Goal: Task Accomplishment & Management: Complete application form

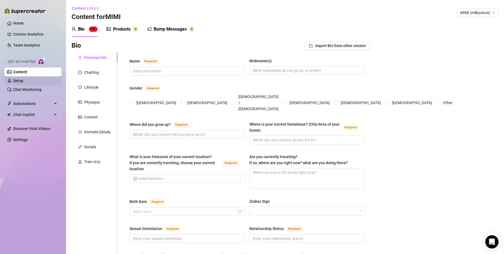
click at [23, 80] on link "Setup" at bounding box center [18, 80] width 10 height 4
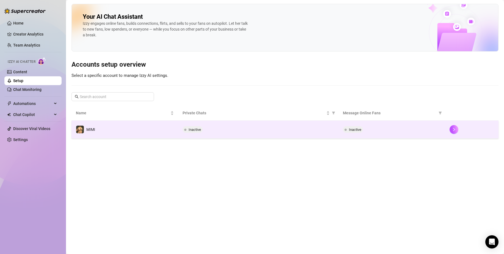
click at [138, 127] on td "MIMI" at bounding box center [125, 129] width 107 height 18
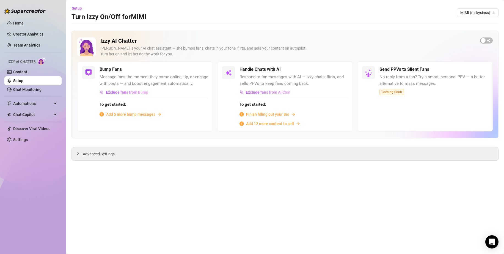
click at [274, 124] on span "Add 12 more content to sell" at bounding box center [270, 123] width 48 height 6
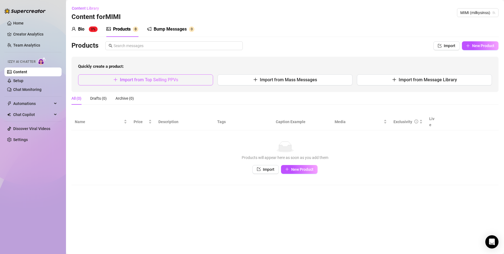
click at [152, 80] on span "Import from Top Selling PPVs" at bounding box center [149, 79] width 58 height 5
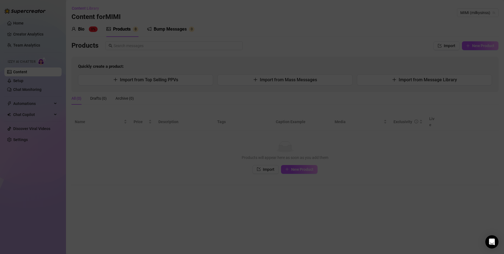
type textarea "Type your message here..."
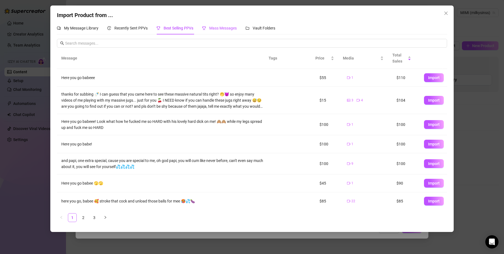
click at [221, 28] on span "Mass Messages" at bounding box center [223, 28] width 28 height 4
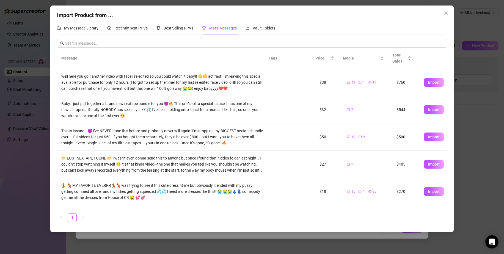
click at [19, 150] on div "Import Product from ... My Message Library Recently Sent PPVs Best Selling PPVs…" at bounding box center [252, 127] width 504 height 254
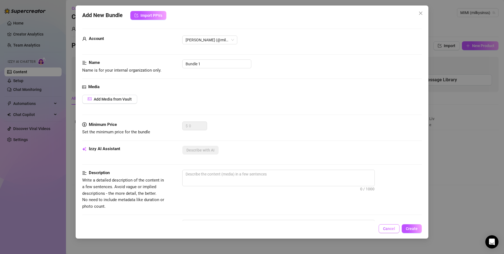
click at [396, 229] on button "Cancel" at bounding box center [389, 228] width 21 height 9
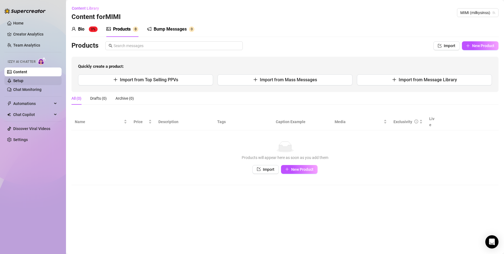
click at [23, 81] on link "Setup" at bounding box center [18, 80] width 10 height 4
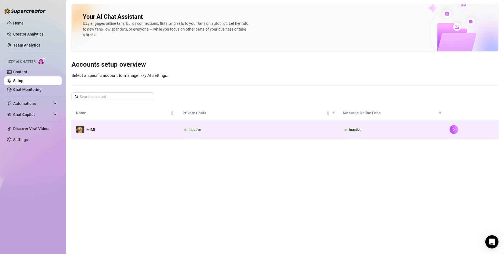
click at [203, 128] on div "Inactive" at bounding box center [194, 129] width 22 height 7
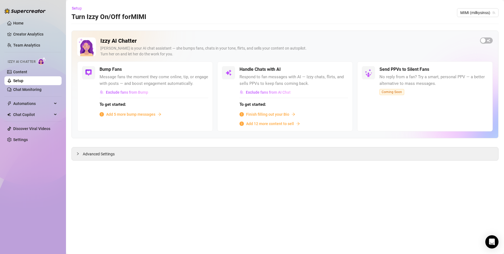
click at [264, 116] on span "Finish filling out your Bio" at bounding box center [267, 114] width 43 height 6
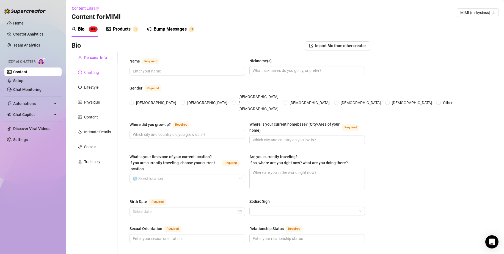
click at [102, 76] on div "Chatting" at bounding box center [95, 72] width 46 height 10
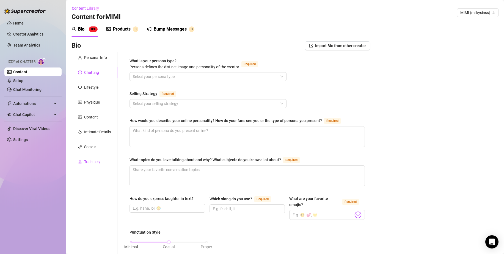
click at [99, 160] on div "Train Izzy" at bounding box center [92, 161] width 16 height 6
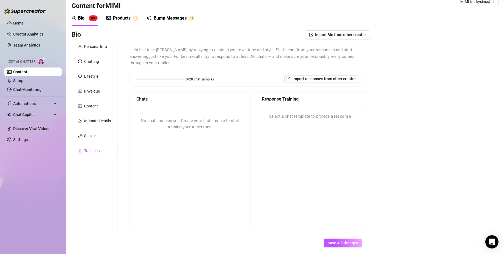
scroll to position [24, 0]
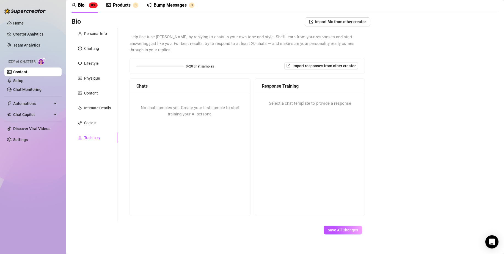
click at [187, 105] on span "No chat samples yet. Create your first sample to start training your AI persona." at bounding box center [190, 111] width 99 height 12
click at [197, 125] on div "No chat samples yet. Create your first sample to start training your AI persona." at bounding box center [190, 154] width 120 height 121
click at [184, 110] on div "No chat samples yet. Create your first sample to start training your AI persona." at bounding box center [190, 111] width 120 height 35
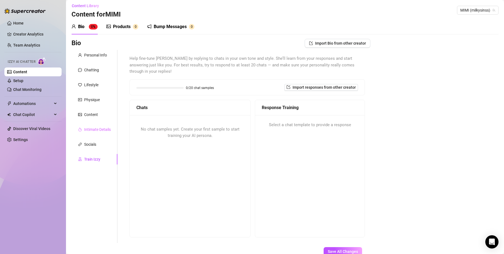
scroll to position [0, 0]
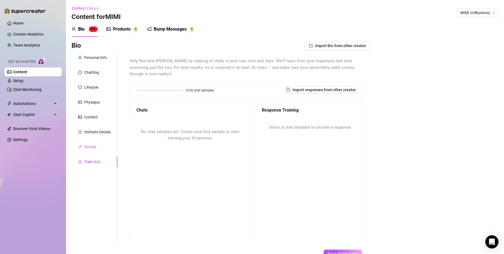
click at [89, 145] on div "Socials" at bounding box center [90, 147] width 12 height 6
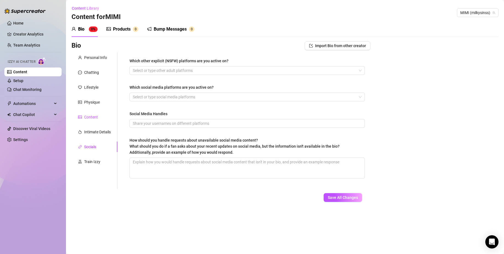
click at [91, 114] on div "Content" at bounding box center [91, 117] width 14 height 6
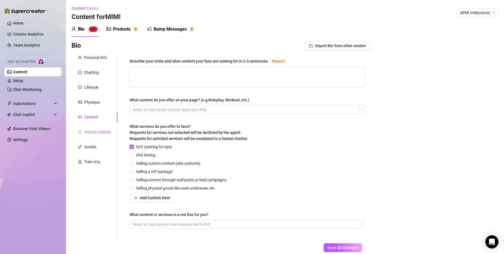
click at [94, 135] on div "Intimate Details" at bounding box center [95, 132] width 46 height 10
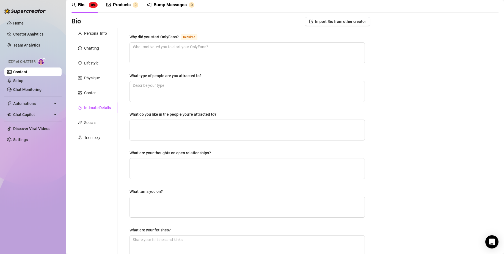
scroll to position [8, 0]
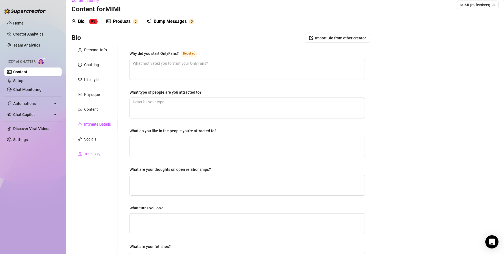
click at [104, 152] on div "Train Izzy" at bounding box center [95, 154] width 46 height 10
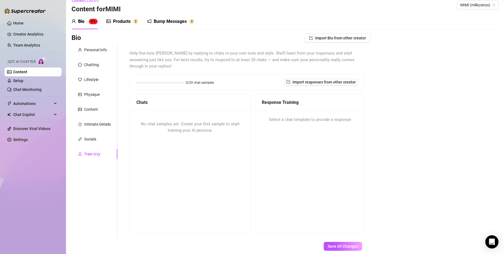
click at [198, 142] on div "No chat samples yet. Create your first sample to start training your AI persona." at bounding box center [190, 170] width 120 height 121
click at [191, 125] on span "No chat samples yet. Create your first sample to start training your AI persona." at bounding box center [190, 127] width 99 height 12
drag, startPoint x: 191, startPoint y: 124, endPoint x: 194, endPoint y: 123, distance: 3.0
click at [191, 123] on span "No chat samples yet. Create your first sample to start training your AI persona." at bounding box center [190, 127] width 99 height 12
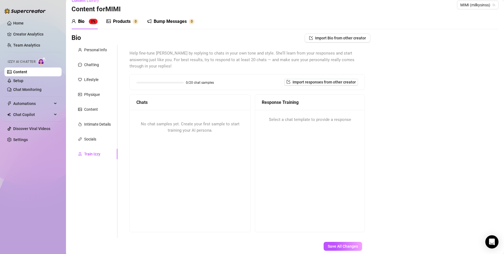
click at [227, 125] on div "No chat samples yet. Create your first sample to start training your AI persona." at bounding box center [190, 127] width 120 height 35
click at [93, 49] on div "Personal Info" at bounding box center [95, 50] width 23 height 6
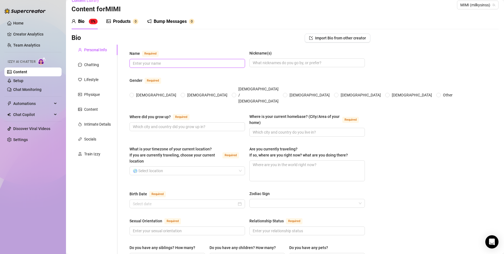
click at [161, 65] on input "Name Required" at bounding box center [187, 63] width 108 height 6
type input "M"
type input "mimi"
click at [286, 66] on span at bounding box center [307, 62] width 116 height 9
type input "mimi"
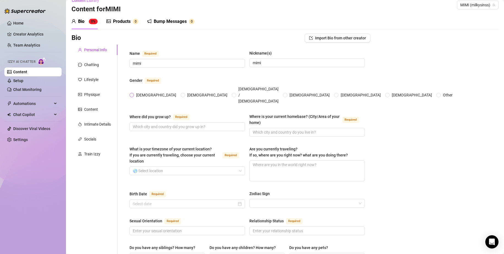
click at [133, 94] on input "[DEMOGRAPHIC_DATA]" at bounding box center [132, 96] width 2 height 4
radio input "true"
click at [155, 123] on input "Where did you grow up? Required" at bounding box center [187, 126] width 108 height 6
type input "[GEOGRAPHIC_DATA]"
click at [271, 129] on input "Where is your current homebase? (City/Area of your home) Required" at bounding box center [307, 132] width 108 height 6
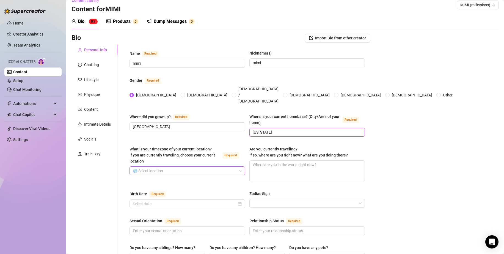
type input "[US_STATE]"
click at [234, 166] on input "What is your timezone of your current location? If you are currently traveling,…" at bounding box center [185, 170] width 104 height 8
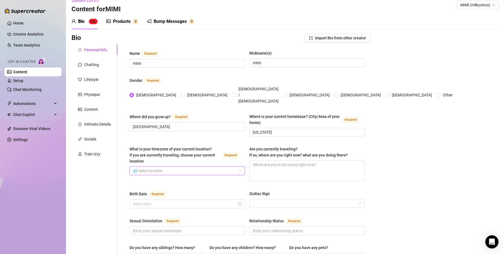
click at [233, 166] on input "What is your timezone of your current location? If you are currently traveling,…" at bounding box center [185, 170] width 104 height 8
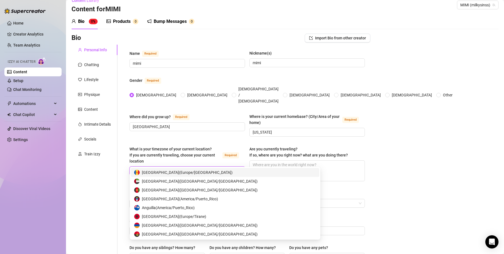
type input "n"
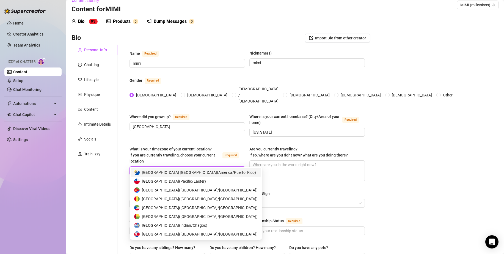
type input "e"
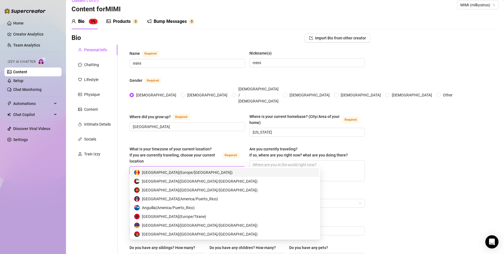
type input "new"
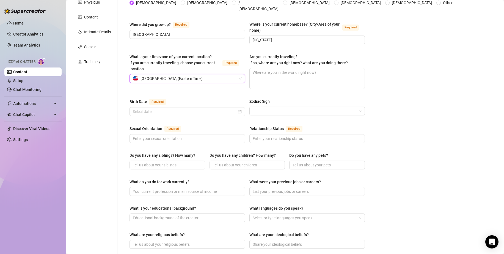
scroll to position [101, 0]
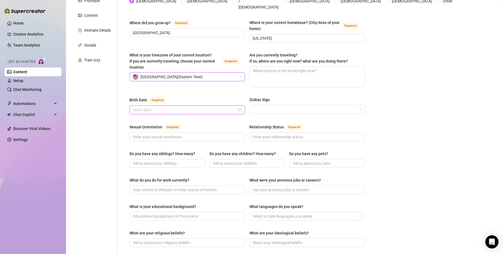
click at [191, 107] on input "Birth Date Required" at bounding box center [185, 110] width 104 height 6
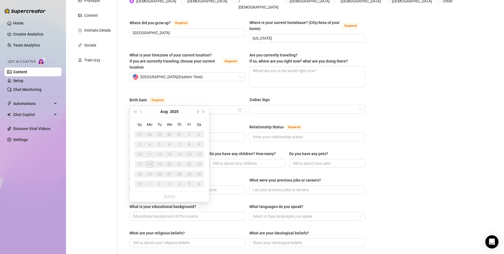
click at [200, 111] on button "Next month (PageDown)" at bounding box center [197, 111] width 6 height 11
click at [141, 112] on span "Previous month (PageUp)" at bounding box center [141, 111] width 3 height 3
click at [119, 157] on div "Name Required [PERSON_NAME](s) [PERSON_NAME] Gender Required [DEMOGRAPHIC_DATA]…" at bounding box center [243, 181] width 253 height 461
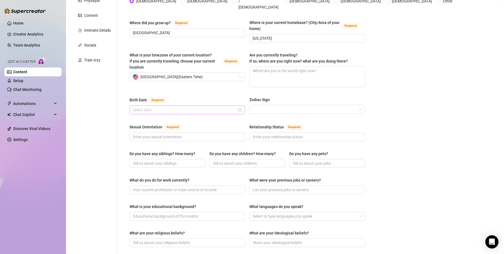
click at [239, 107] on div at bounding box center [187, 110] width 109 height 6
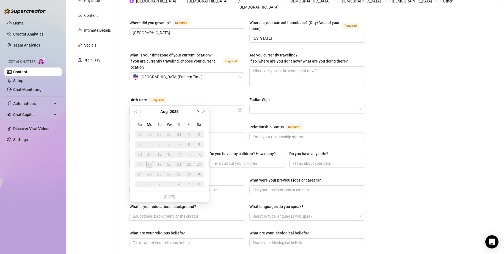
click at [200, 109] on button "Next month (PageDown)" at bounding box center [197, 111] width 6 height 11
click at [142, 112] on button "Previous month (PageUp)" at bounding box center [141, 111] width 6 height 11
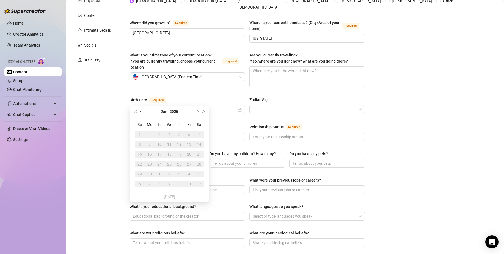
click at [142, 112] on button "Previous month (PageUp)" at bounding box center [141, 111] width 6 height 11
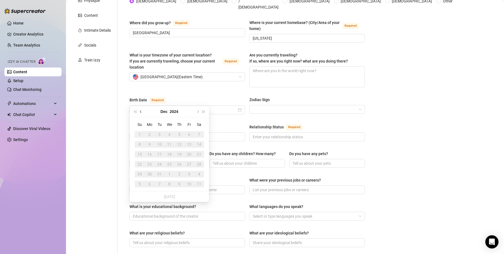
click at [142, 112] on button "Previous month (PageUp)" at bounding box center [141, 111] width 6 height 11
click at [142, 112] on span "Previous month (PageUp)" at bounding box center [141, 111] width 3 height 3
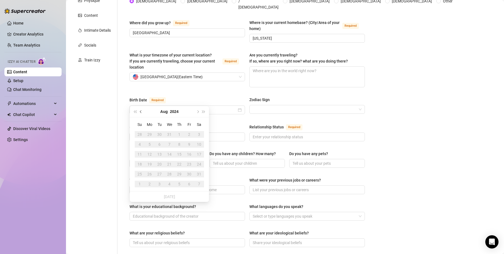
click at [142, 112] on button "Previous month (PageUp)" at bounding box center [141, 111] width 6 height 11
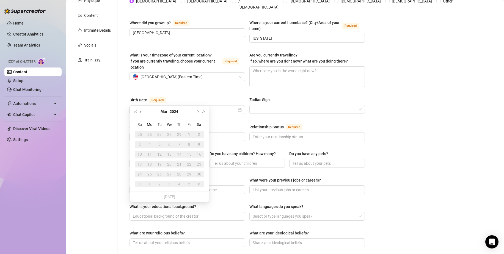
click at [142, 112] on span "Previous month (PageUp)" at bounding box center [141, 111] width 3 height 3
drag, startPoint x: 142, startPoint y: 112, endPoint x: 171, endPoint y: 111, distance: 29.4
click at [142, 112] on span "Previous month (PageUp)" at bounding box center [141, 111] width 3 height 3
click at [171, 111] on button "2023" at bounding box center [174, 111] width 9 height 11
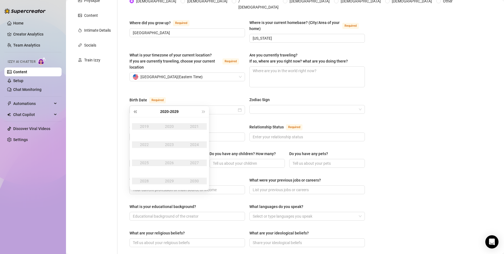
click at [138, 111] on button "Last year (Control + left)" at bounding box center [135, 111] width 6 height 11
click at [199, 161] on div "1997" at bounding box center [194, 162] width 17 height 7
click at [166, 163] on div "Aug" at bounding box center [169, 162] width 17 height 7
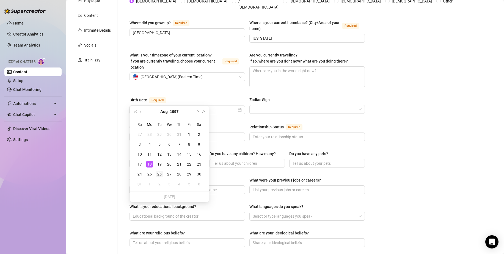
type input "[DATE]"
drag, startPoint x: 157, startPoint y: 173, endPoint x: 160, endPoint y: 172, distance: 2.8
click at [157, 173] on div "26" at bounding box center [159, 174] width 7 height 7
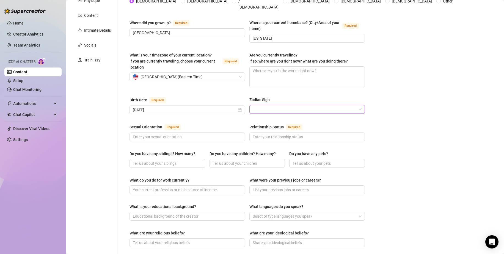
click at [253, 105] on input "Zodiac Sign" at bounding box center [305, 109] width 104 height 8
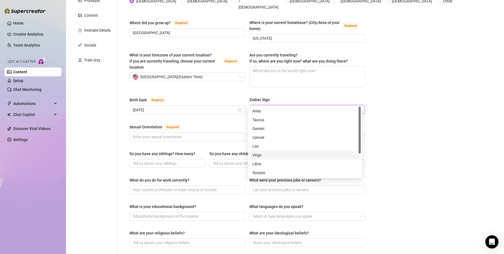
click at [280, 154] on div "Virgo" at bounding box center [304, 155] width 105 height 6
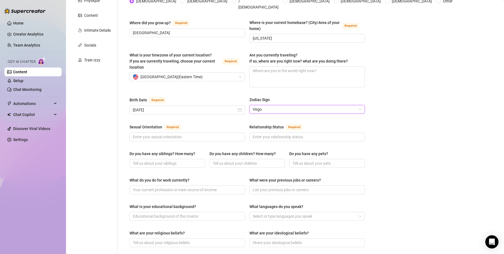
click at [188, 133] on div "Sexual Orientation Required Relationship Status Required" at bounding box center [247, 134] width 235 height 23
click at [189, 132] on span at bounding box center [188, 136] width 116 height 9
type input "Straight"
click at [279, 132] on span at bounding box center [307, 136] width 116 height 9
type input "Single / Open Relationship"
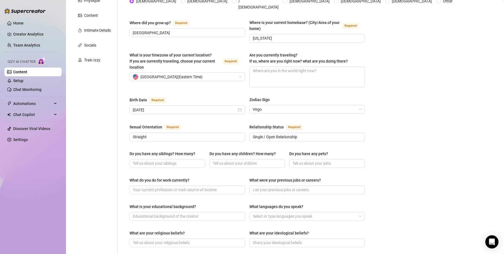
click at [412, 138] on div "Bio Import Bio from other creator Personal Info Chatting Lifestyle Physique Con…" at bounding box center [285, 187] width 427 height 495
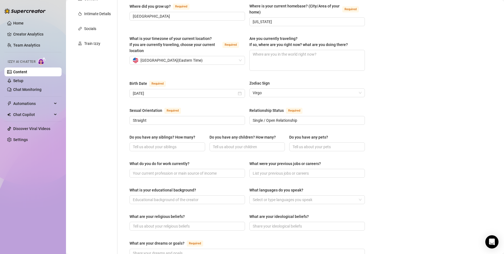
scroll to position [146, 0]
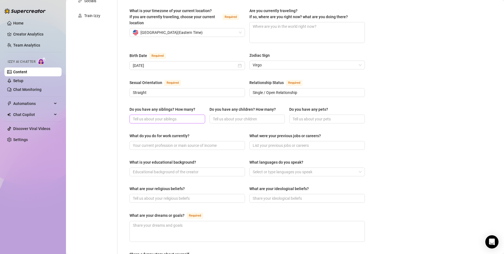
click at [180, 114] on span at bounding box center [168, 118] width 76 height 9
type input "Y"
type input "1"
click at [233, 116] on input "Do you have any children? How many?" at bounding box center [247, 119] width 68 height 6
type input "No"
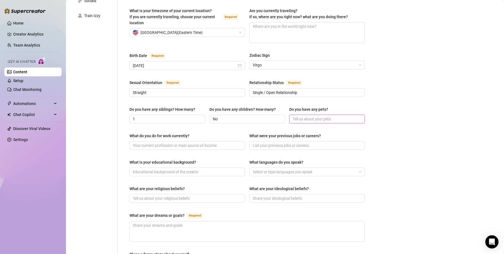
click at [304, 116] on input "Do you have any pets?" at bounding box center [327, 119] width 68 height 6
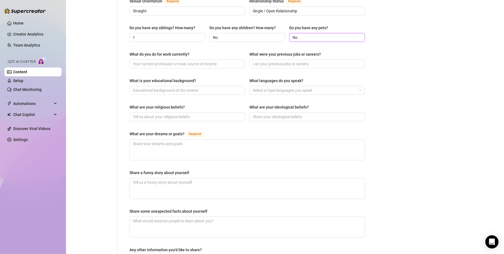
scroll to position [226, 0]
type input "No"
click at [202, 62] on input "What do you do for work currently?" at bounding box center [187, 65] width 108 height 6
type input "M"
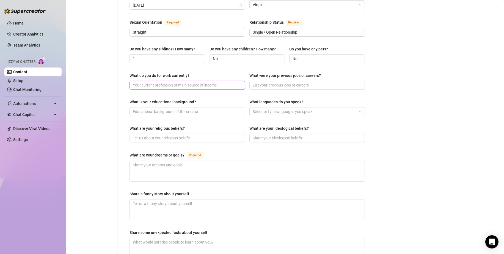
scroll to position [181, 0]
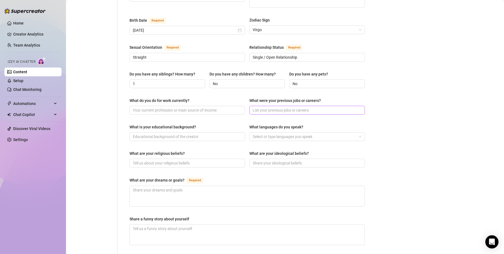
click at [279, 106] on span at bounding box center [307, 110] width 116 height 9
click at [278, 107] on input "What were your previous jobs or careers?" at bounding box center [307, 110] width 108 height 6
type input "S"
type input "Esthetician"
click at [224, 133] on input "What is your educational background?" at bounding box center [187, 136] width 108 height 6
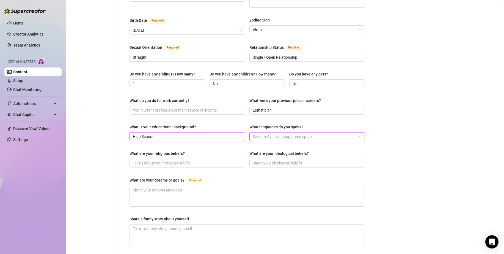
click at [283, 133] on div at bounding box center [305, 137] width 108 height 8
type input "High School"
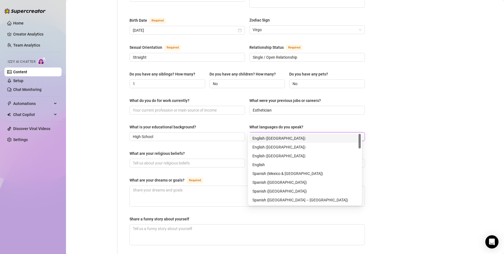
click at [279, 136] on div "English ([GEOGRAPHIC_DATA])" at bounding box center [304, 138] width 105 height 6
click at [289, 198] on div "Spanish ([GEOGRAPHIC_DATA] – [GEOGRAPHIC_DATA])" at bounding box center [304, 200] width 105 height 6
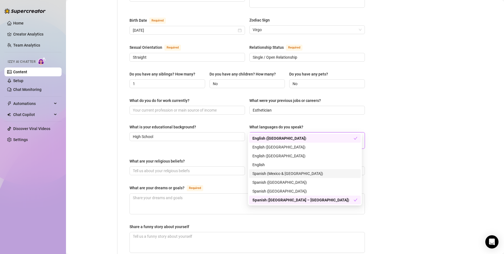
click at [481, 146] on div "Bio Import Bio from other creator Personal Info Chatting Lifestyle Physique Con…" at bounding box center [285, 111] width 427 height 502
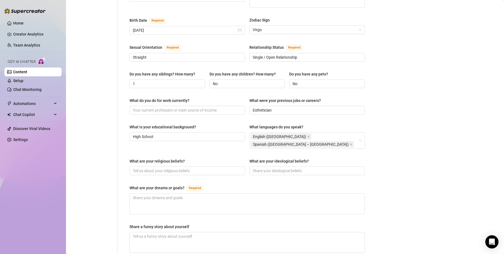
scroll to position [191, 0]
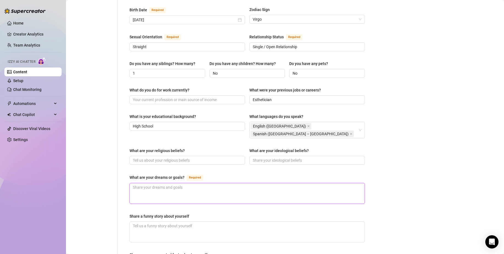
click at [224, 183] on textarea "What are your dreams or goals? Required" at bounding box center [247, 193] width 235 height 20
type textarea "O"
type textarea "OW"
type textarea "O"
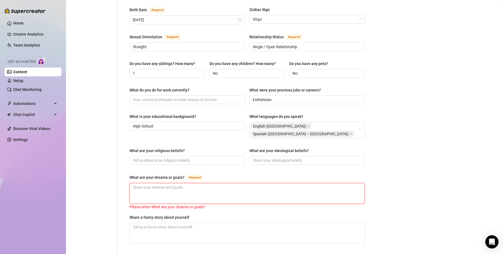
type textarea "O"
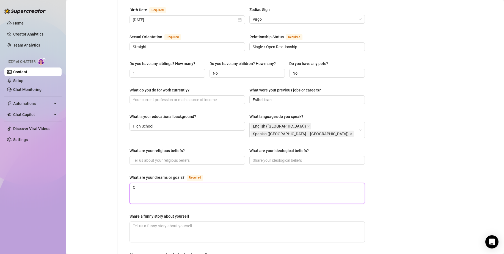
type textarea "Ow"
type textarea "Own"
type textarea "Own a"
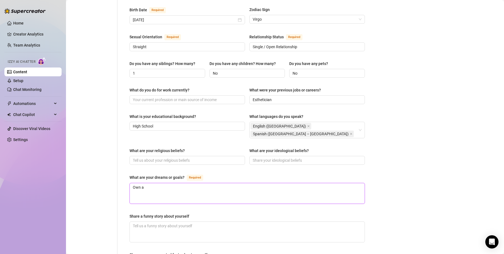
type textarea "Own a f"
type textarea "Own a fa"
type textarea "Own a farm"
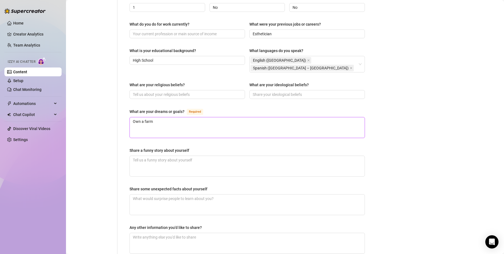
scroll to position [289, 0]
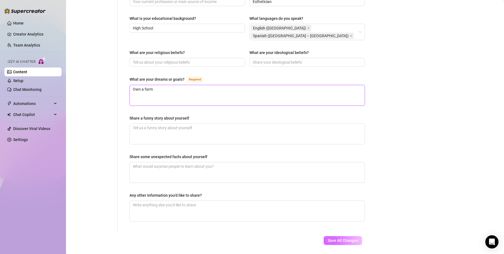
type textarea "Own a farm"
click at [334, 238] on span "Save All Changes" at bounding box center [343, 240] width 30 height 4
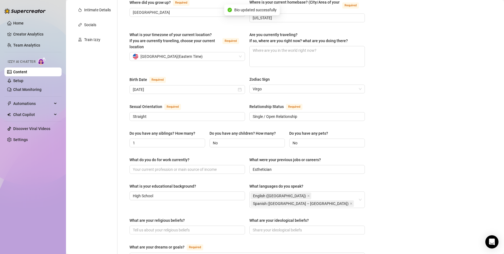
scroll to position [2, 0]
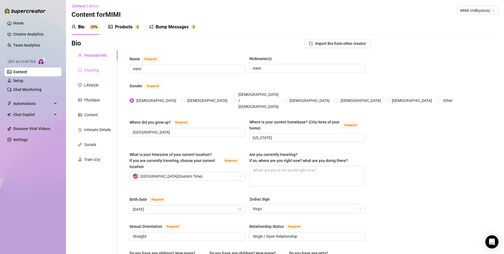
click at [98, 71] on div "Chatting" at bounding box center [95, 70] width 46 height 10
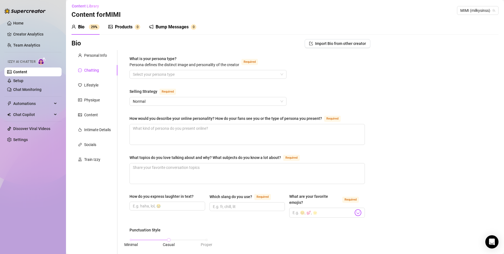
click at [200, 76] on input "What is your persona type? [PERSON_NAME] defines the distinct image and persona…" at bounding box center [205, 74] width 145 height 8
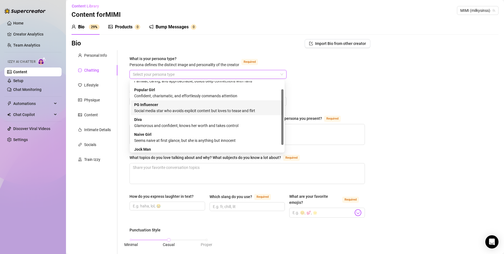
scroll to position [0, 0]
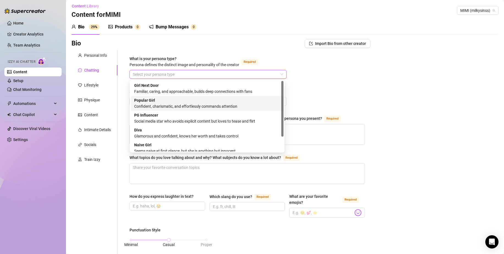
click at [203, 101] on div "Popular Girl Confident, charismatic, and effortlessly commands attention" at bounding box center [207, 103] width 146 height 12
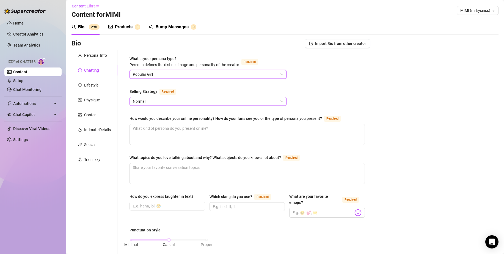
click at [186, 102] on span "Normal" at bounding box center [208, 101] width 150 height 8
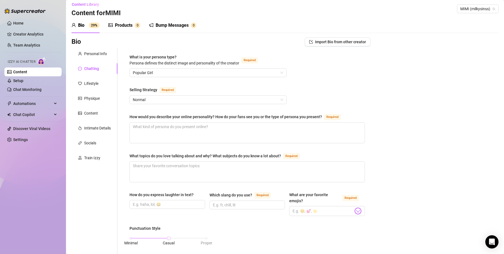
scroll to position [6, 0]
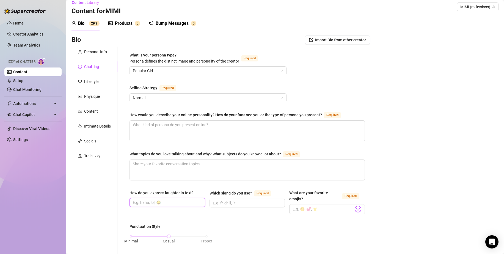
click at [185, 204] on input "How do you express laughter in text?" at bounding box center [167, 202] width 68 height 6
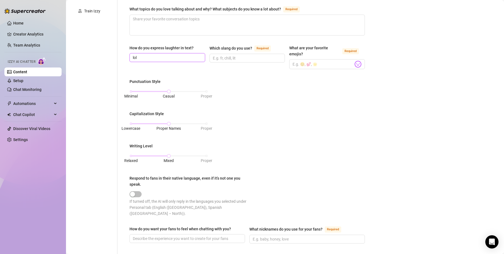
scroll to position [169, 0]
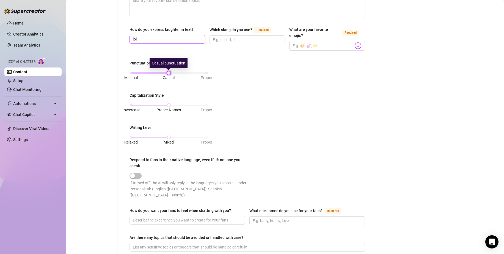
type input "lol"
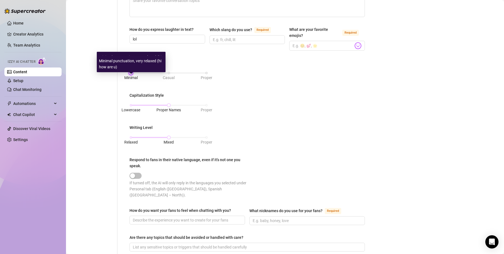
drag, startPoint x: 167, startPoint y: 73, endPoint x: 135, endPoint y: 76, distance: 32.3
click at [135, 75] on div "Minimal Casual Proper" at bounding box center [169, 72] width 76 height 3
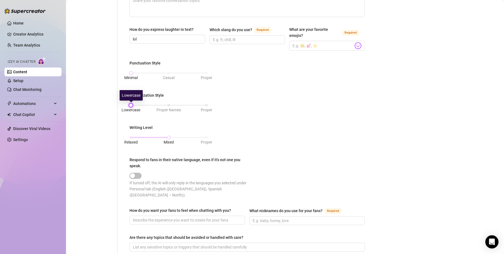
drag, startPoint x: 169, startPoint y: 103, endPoint x: 134, endPoint y: 107, distance: 35.4
click at [134, 107] on div "Lowercase Proper Names Proper" at bounding box center [169, 104] width 76 height 3
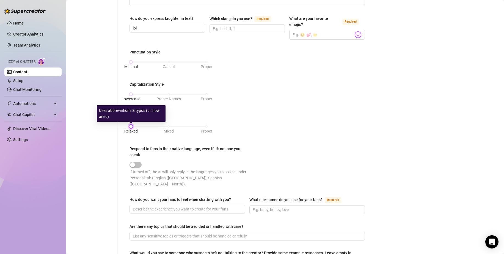
click at [126, 126] on div "What is your persona type? [PERSON_NAME] defines the distinct image and persona…" at bounding box center [247, 83] width 246 height 423
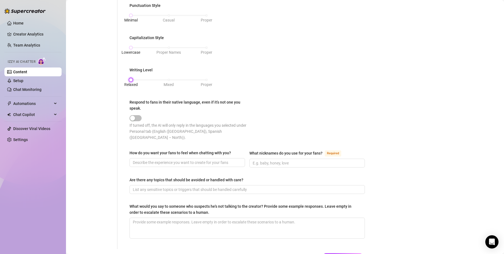
scroll to position [246, 0]
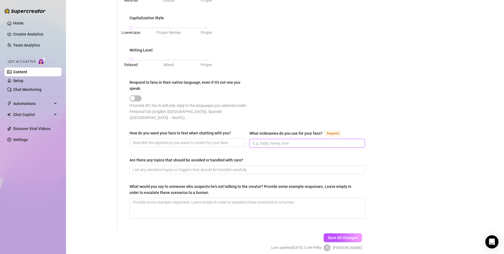
click at [300, 140] on input "What nicknames do you use for your fans? Required" at bounding box center [307, 143] width 108 height 6
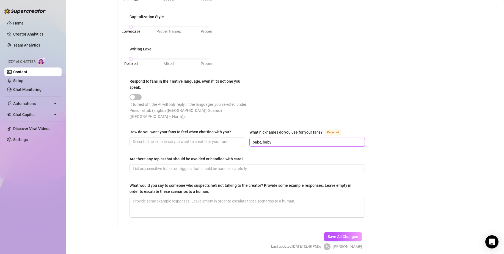
scroll to position [257, 0]
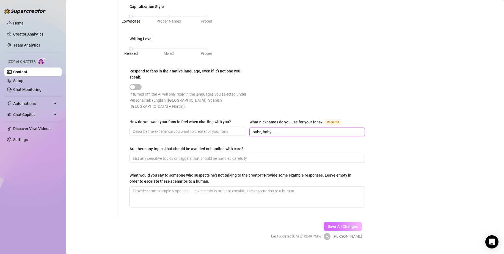
type input "babe, baby"
click at [344, 222] on button "Save All Changes" at bounding box center [343, 226] width 39 height 9
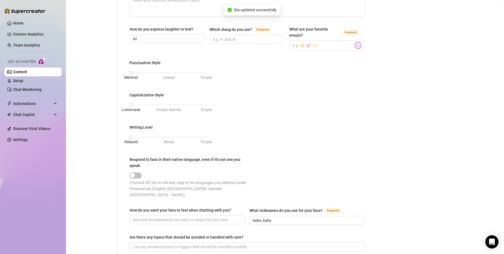
scroll to position [0, 0]
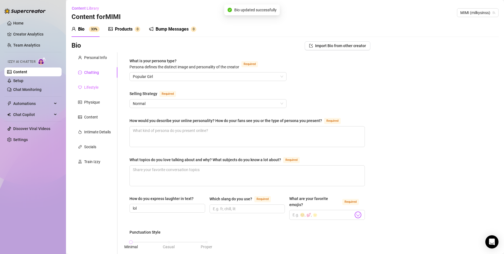
click at [99, 85] on div "Lifestyle" at bounding box center [95, 87] width 46 height 10
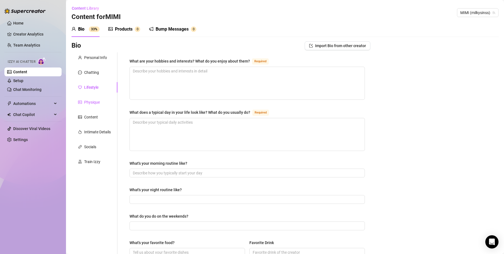
click at [99, 105] on div "Physique" at bounding box center [92, 102] width 16 height 6
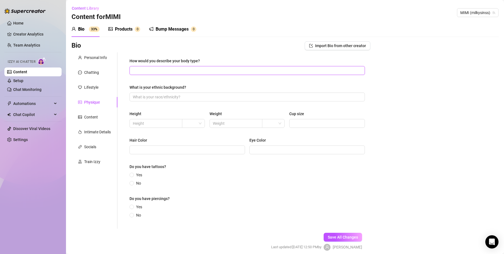
click at [211, 73] on input "How would you describe your body type?" at bounding box center [247, 70] width 228 height 6
type input "T"
type input "B"
type input "Thick latina with big titties"
click at [206, 95] on input "What is your ethnic background?" at bounding box center [247, 97] width 228 height 6
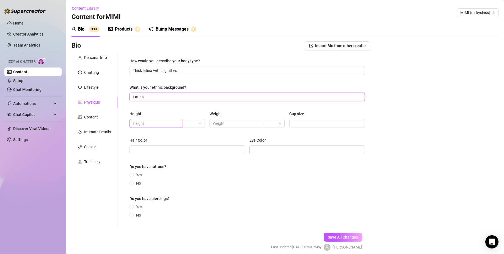
type input "Latina"
click at [180, 122] on span at bounding box center [156, 123] width 53 height 9
type input "5"
click at [224, 124] on input "text" at bounding box center [235, 123] width 45 height 6
type input "3"
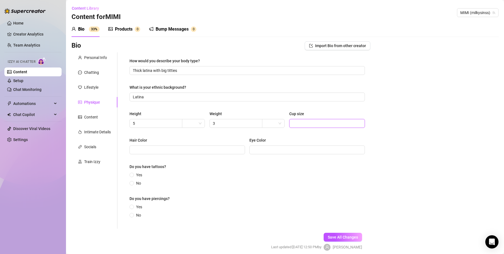
click at [296, 124] on input "Cup size" at bounding box center [327, 123] width 68 height 6
type input "G"
click at [165, 149] on input "Hair Color" at bounding box center [187, 150] width 108 height 6
type input "Brown"
click at [277, 151] on input "Eye Color" at bounding box center [307, 150] width 108 height 6
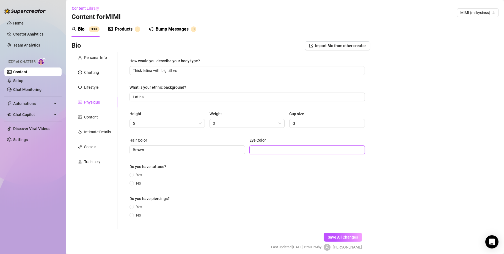
type input "N"
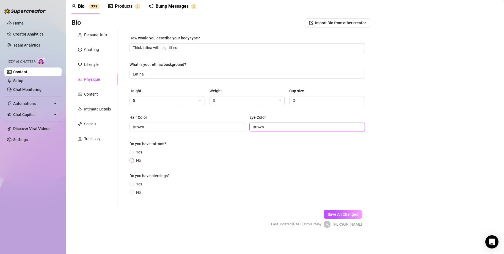
type input "Brown"
click at [133, 159] on input "No" at bounding box center [132, 161] width 2 height 4
radio input "true"
click at [131, 191] on input "No" at bounding box center [132, 193] width 2 height 4
radio input "true"
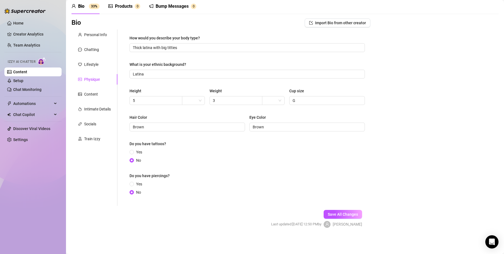
drag, startPoint x: 326, startPoint y: 214, endPoint x: 303, endPoint y: 205, distance: 24.8
click at [328, 214] on span "Save All Changes" at bounding box center [343, 214] width 30 height 4
type input "Thick latina with big titties"
click at [91, 98] on div "Content" at bounding box center [95, 94] width 46 height 10
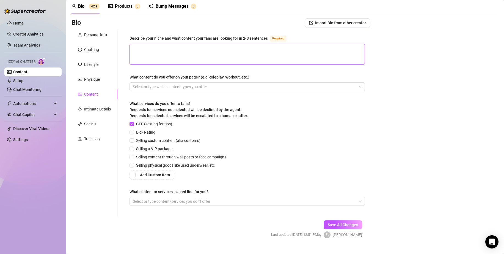
click at [160, 50] on textarea "Describe your niche and what content your fans are looking for in 2-3 sentences…" at bounding box center [247, 54] width 235 height 20
type textarea "T"
type textarea "Ti"
type textarea "Tit"
type textarea "Titt"
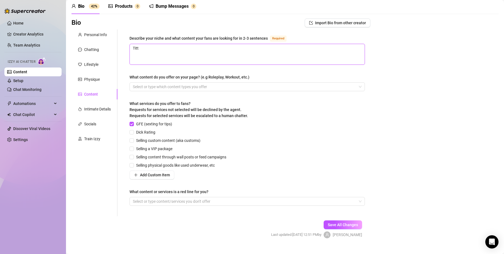
type textarea "[PERSON_NAME]"
type textarea "Titt"
type textarea "Titty"
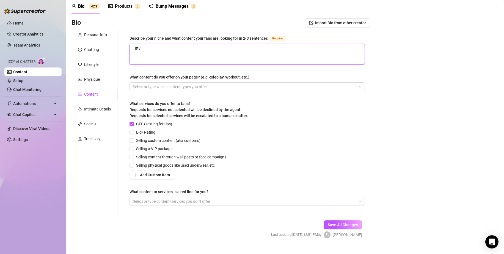
type textarea "Titty"
type textarea "Titt"
type textarea "Tit"
type textarea "Ti"
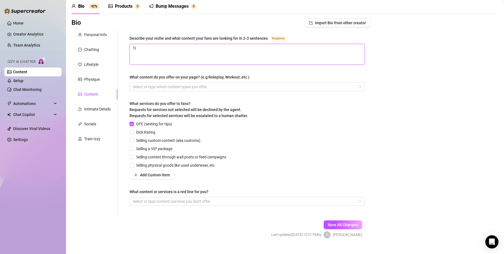
type textarea "T"
type textarea "S"
type textarea "SE"
type textarea "S"
type textarea "Se"
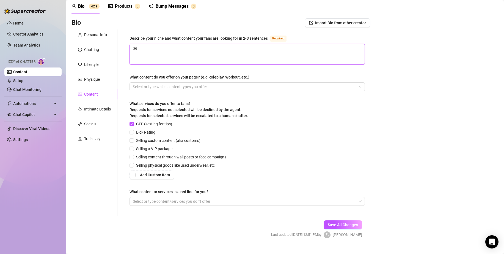
type textarea "Sex"
type textarea "Sexta"
type textarea "Sext"
type textarea "Sex"
type textarea "Sext"
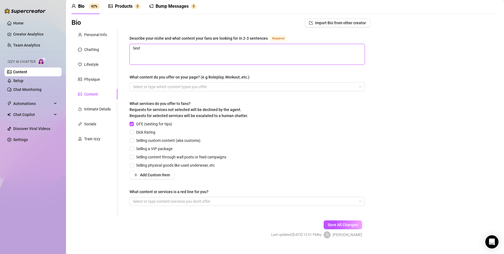
type textarea "Sexta"
type textarea "Sextape"
type textarea "Sextapes"
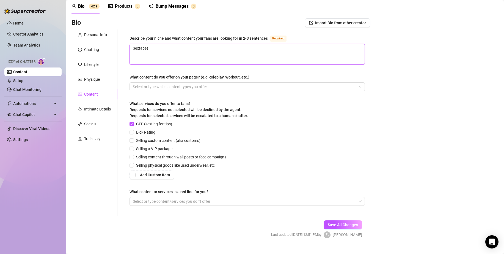
type textarea "Sextape"
type textarea "Sextap"
type textarea "Sexta"
type textarea "Sext"
type textarea "Sex"
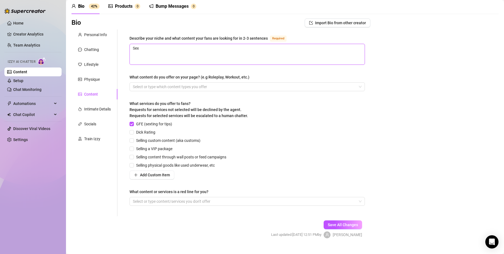
type textarea "Se"
type textarea "S"
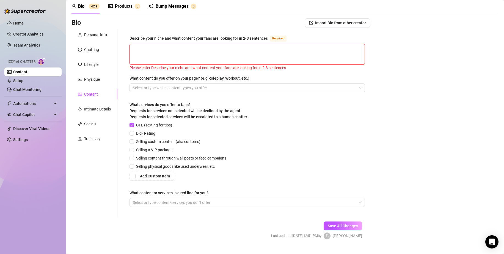
type textarea "N"
type textarea "m"
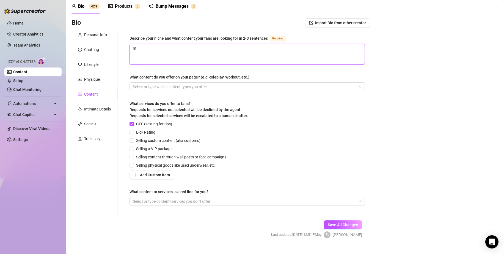
type textarea "mY"
type textarea "m"
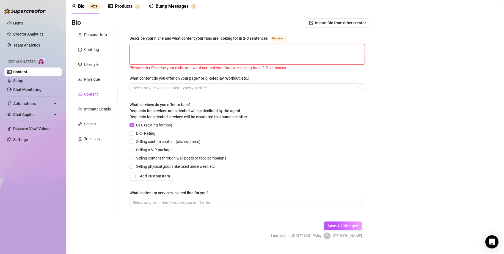
type textarea "M"
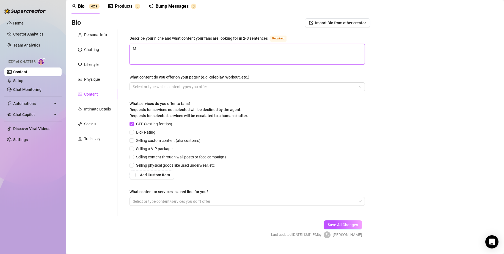
type textarea "My"
type textarea "My f"
type textarea "My fan"
type textarea "My fans"
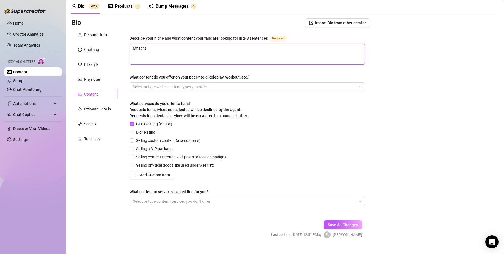
type textarea "My fans"
type textarea "My fans a"
type textarea "My fans ar"
type textarea "My fans are"
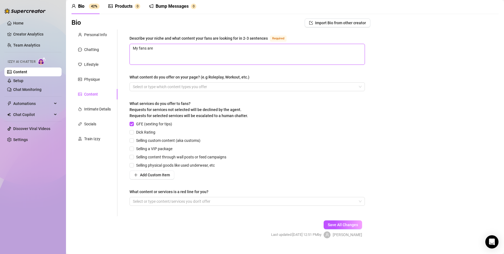
type textarea "My fans are m"
type textarea "My fans are mo"
type textarea "My fans are mos"
type textarea "My fans are most"
type textarea "My fans are mostl"
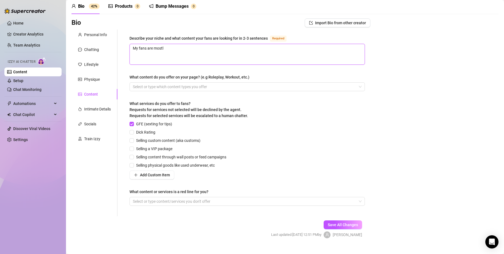
type textarea "My fans are mostly"
click at [201, 86] on div at bounding box center [244, 87] width 227 height 8
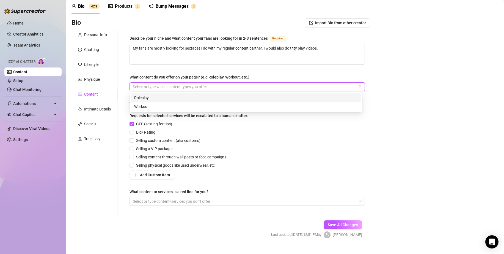
click at [200, 97] on div "Roleplay" at bounding box center [246, 98] width 224 height 6
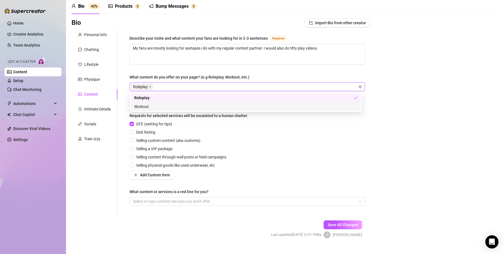
click at [273, 125] on div "GFE (sexting for tips) Dick Rating Selling custom content (aka customs) Selling…" at bounding box center [247, 150] width 235 height 58
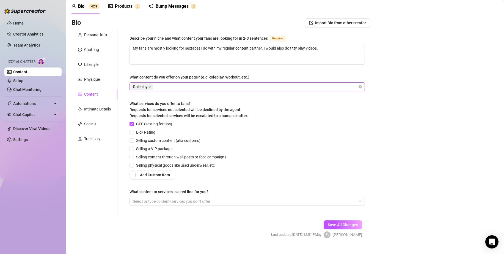
click at [253, 88] on div "Roleplay" at bounding box center [244, 87] width 227 height 8
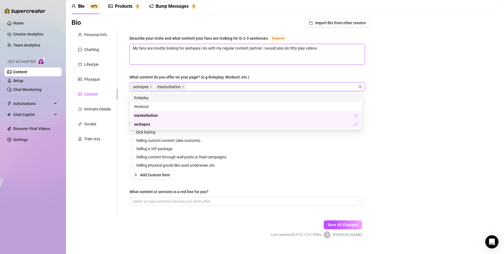
click at [333, 47] on textarea "My fans are mostly looking for sextapes i do with my regular content partner. I…" at bounding box center [247, 54] width 235 height 20
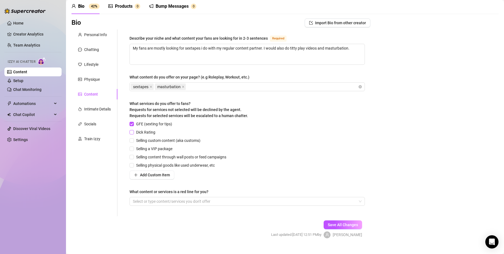
click at [133, 131] on input "Dick Rating" at bounding box center [132, 132] width 4 height 4
click at [133, 125] on input "GFE (sexting for tips)" at bounding box center [132, 124] width 4 height 4
click at [133, 138] on input "Selling custom content (aka customs)" at bounding box center [132, 140] width 4 height 4
click at [132, 146] on label "Selling a VIP package" at bounding box center [152, 148] width 45 height 6
click at [132, 146] on input "Selling a VIP package" at bounding box center [132, 148] width 4 height 4
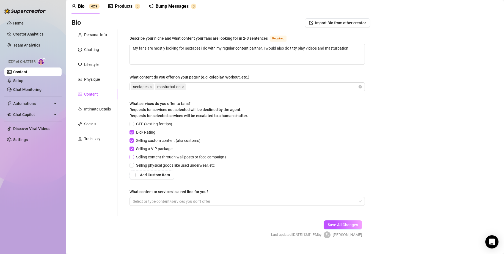
click at [135, 156] on span "Selling content through wall posts or feed campaigns" at bounding box center [181, 157] width 95 height 6
click at [133, 156] on input "Selling content through wall posts or feed campaigns" at bounding box center [132, 157] width 4 height 4
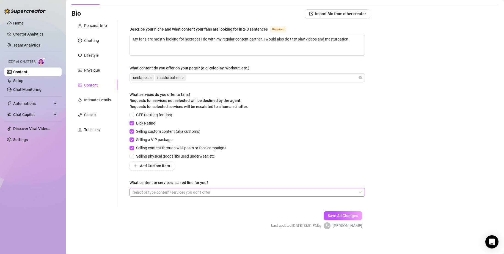
scroll to position [32, 0]
click at [208, 194] on div at bounding box center [244, 192] width 227 height 8
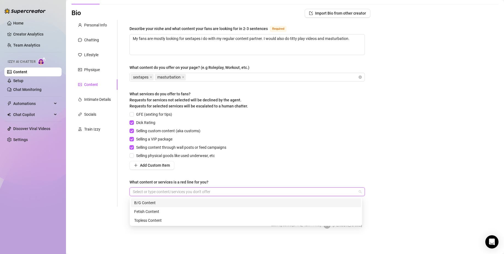
click at [269, 155] on div "GFE (sexting for tips) Dick Rating Selling custom content (aka customs) Selling…" at bounding box center [247, 140] width 235 height 58
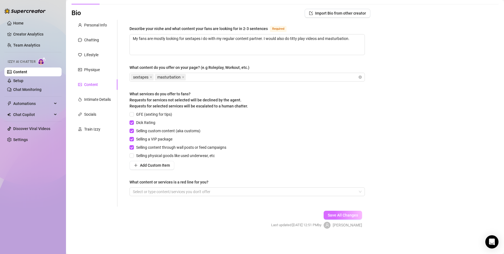
click at [353, 213] on span "Save All Changes" at bounding box center [343, 215] width 30 height 4
click at [110, 97] on div "Intimate Details" at bounding box center [97, 99] width 27 height 6
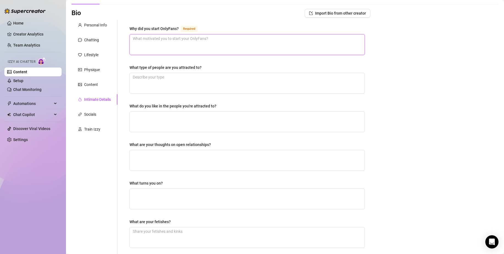
click at [204, 49] on textarea "Why did you start OnlyFans? Required" at bounding box center [247, 44] width 235 height 20
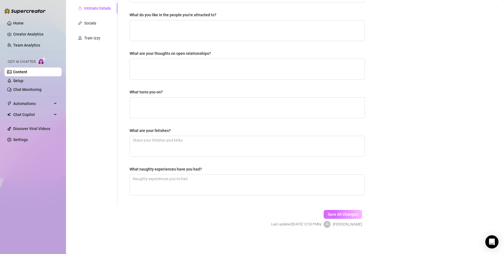
click at [340, 214] on span "Save All Changes" at bounding box center [343, 214] width 30 height 4
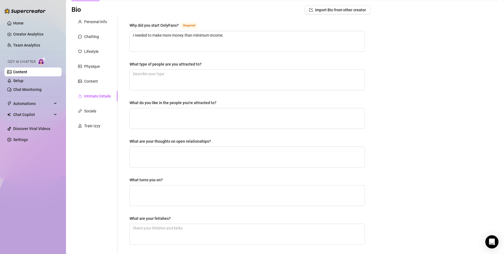
scroll to position [0, 0]
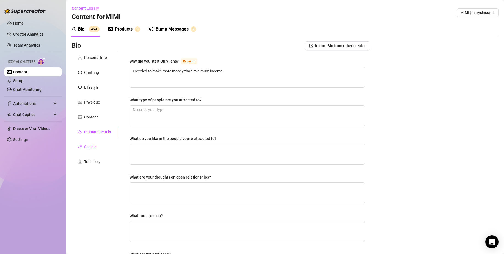
click at [94, 143] on div "Socials" at bounding box center [95, 146] width 46 height 10
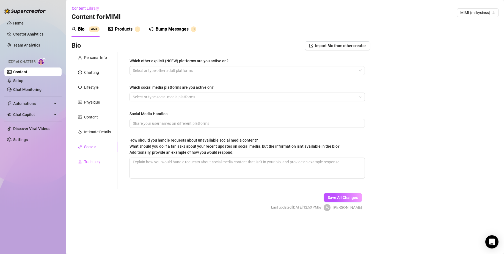
click at [108, 164] on div "Train Izzy" at bounding box center [95, 161] width 46 height 10
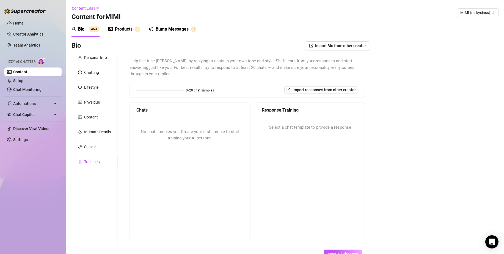
click at [195, 132] on span "No chat samples yet. Create your first sample to start training your AI persona." at bounding box center [190, 135] width 99 height 12
click at [41, 87] on link "Chat Monitoring" at bounding box center [27, 89] width 28 height 4
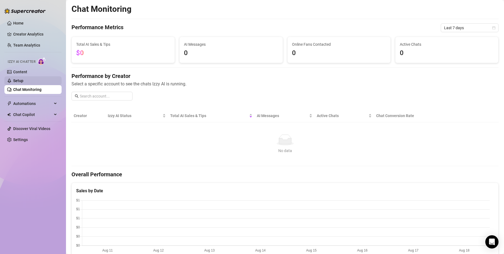
click at [23, 82] on link "Setup" at bounding box center [18, 80] width 10 height 4
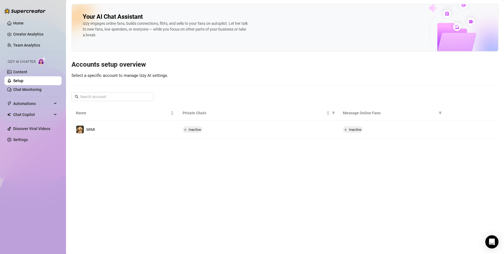
click at [133, 139] on main "Your AI Chat Assistant [PERSON_NAME] engages online fans, builds connections, f…" at bounding box center [285, 127] width 438 height 254
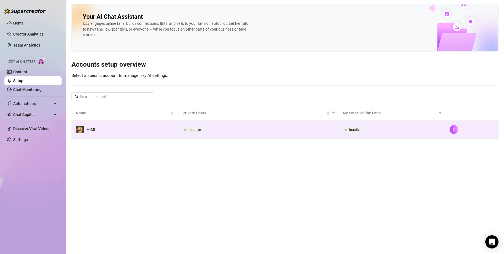
click at [134, 135] on td "MIMI" at bounding box center [125, 129] width 107 height 18
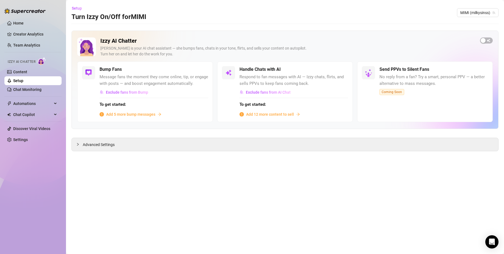
click at [280, 114] on span "Add 12 more content to sell" at bounding box center [270, 114] width 48 height 6
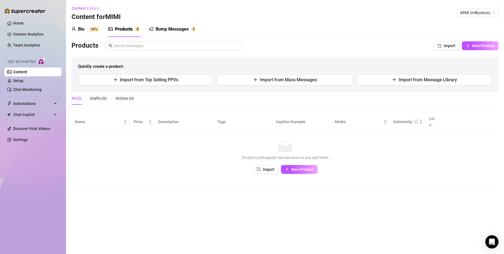
click at [27, 72] on link "Content" at bounding box center [20, 72] width 14 height 4
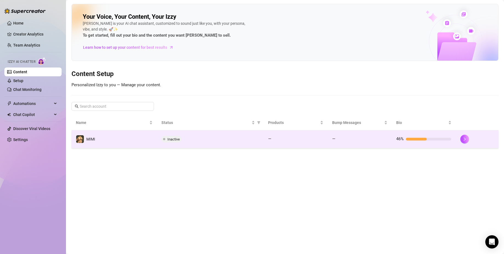
click at [204, 137] on div "Inactive" at bounding box center [210, 139] width 98 height 7
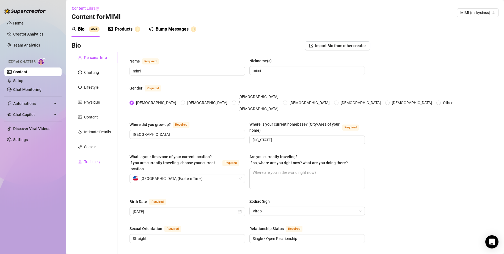
click at [92, 160] on div "Train Izzy" at bounding box center [92, 161] width 16 height 6
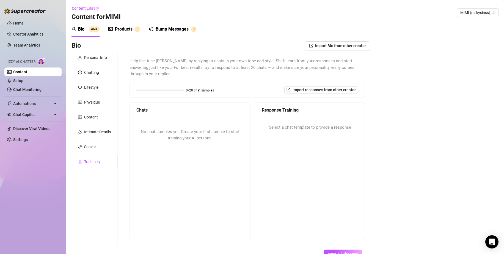
click at [131, 118] on div "No chat samples yet. Create your first sample to start training your AI persona." at bounding box center [190, 134] width 120 height 35
click at [168, 117] on div "No chat samples yet. Create your first sample to start training your AI persona." at bounding box center [190, 134] width 120 height 35
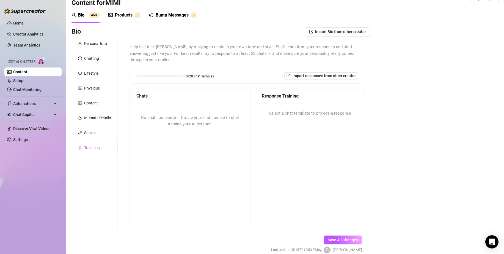
scroll to position [33, 0]
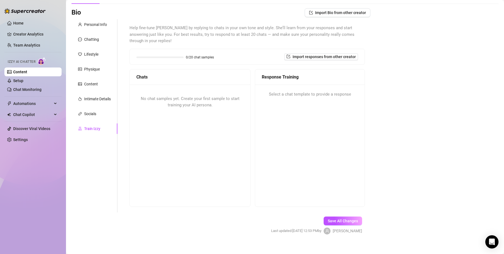
click at [196, 134] on div "No chat samples yet. Create your first sample to start training your AI persona." at bounding box center [190, 144] width 120 height 121
click at [266, 112] on div "Response Training Select a chat template to provide a response" at bounding box center [310, 138] width 110 height 138
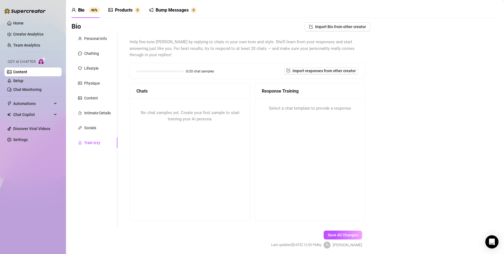
scroll to position [0, 0]
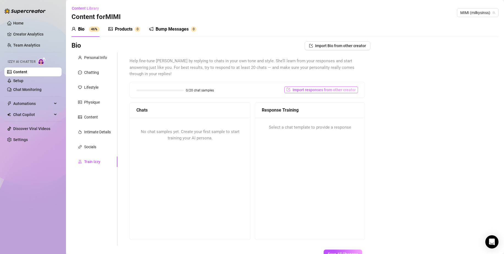
click at [289, 86] on button "Import responses from other creator" at bounding box center [321, 89] width 74 height 7
click at [325, 128] on div "Select a chat template to provide a response" at bounding box center [309, 127] width 109 height 20
click at [331, 47] on span "Import Bio from other creator" at bounding box center [340, 45] width 51 height 4
click at [462, 85] on div "Bio Import Bio from other creator Personal Info Chatting Lifestyle Physique Con…" at bounding box center [285, 158] width 427 height 235
click at [341, 87] on span "Import responses from other creator" at bounding box center [324, 89] width 63 height 4
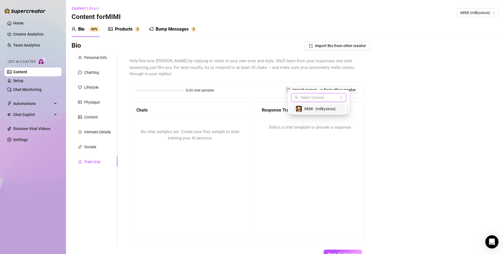
click at [319, 98] on input "search" at bounding box center [316, 97] width 43 height 8
click at [312, 112] on div "MIMI ( milkysinss )" at bounding box center [318, 108] width 53 height 9
click at [333, 108] on span "Import" at bounding box center [339, 107] width 12 height 4
click at [342, 107] on span "Import" at bounding box center [339, 107] width 12 height 4
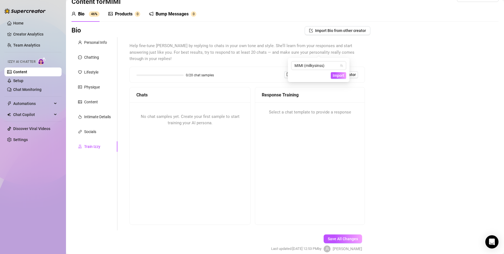
scroll to position [33, 0]
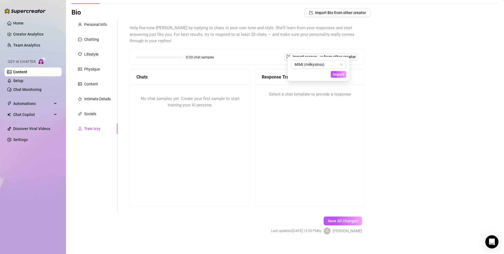
click at [392, 132] on div "Bio Import Bio from other creator Personal Info Chatting Lifestyle Physique Con…" at bounding box center [285, 125] width 427 height 235
click at [330, 54] on span "Import responses from other creator" at bounding box center [324, 56] width 63 height 4
click at [335, 74] on span "Import" at bounding box center [339, 74] width 12 height 4
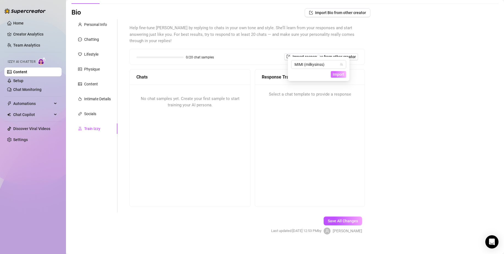
click at [335, 74] on span "Import" at bounding box center [339, 74] width 12 height 4
click at [380, 83] on div "Bio Import Bio from other creator Personal Info Chatting Lifestyle Physique Con…" at bounding box center [285, 125] width 427 height 235
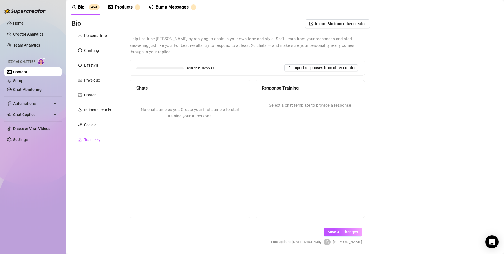
scroll to position [0, 0]
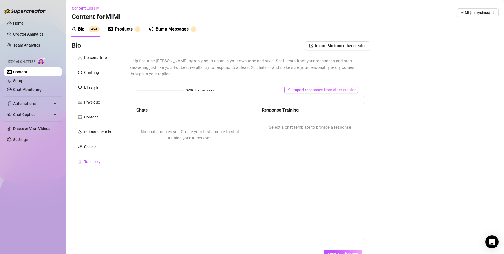
click at [314, 87] on span "Import responses from other creator" at bounding box center [324, 89] width 63 height 4
click at [335, 109] on span "Import" at bounding box center [339, 107] width 12 height 4
click at [278, 165] on div "Response Training Select a chat template to provide a response" at bounding box center [310, 171] width 110 height 138
click at [231, 158] on div "No chat samples yet. Create your first sample to start training your AI persona." at bounding box center [190, 177] width 120 height 121
